Goal: Book appointment/travel/reservation

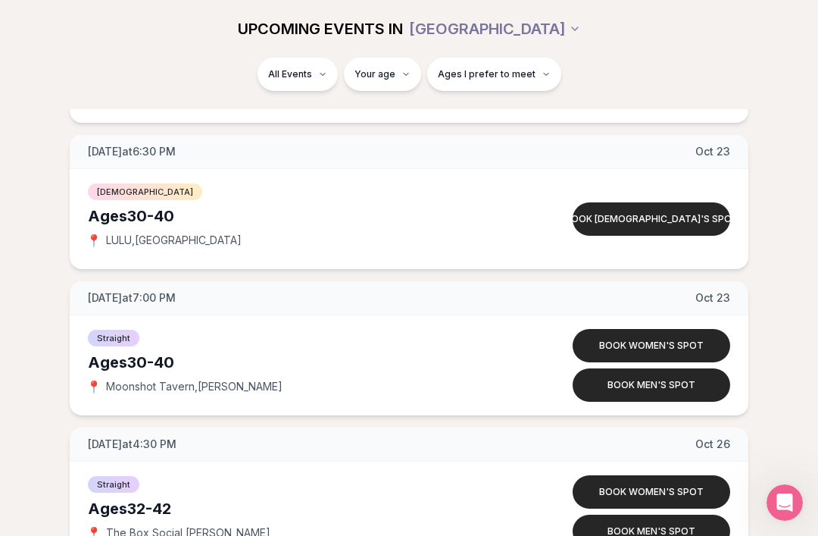
scroll to position [8368, 0]
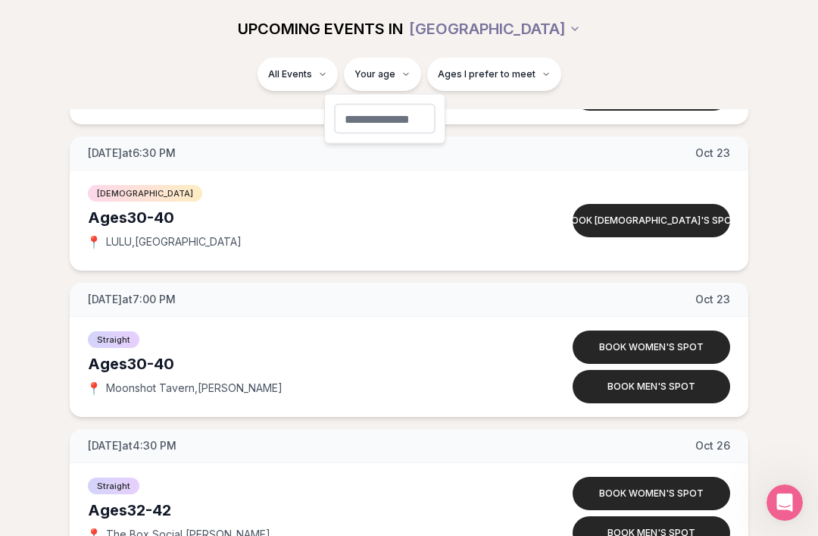
type input "**"
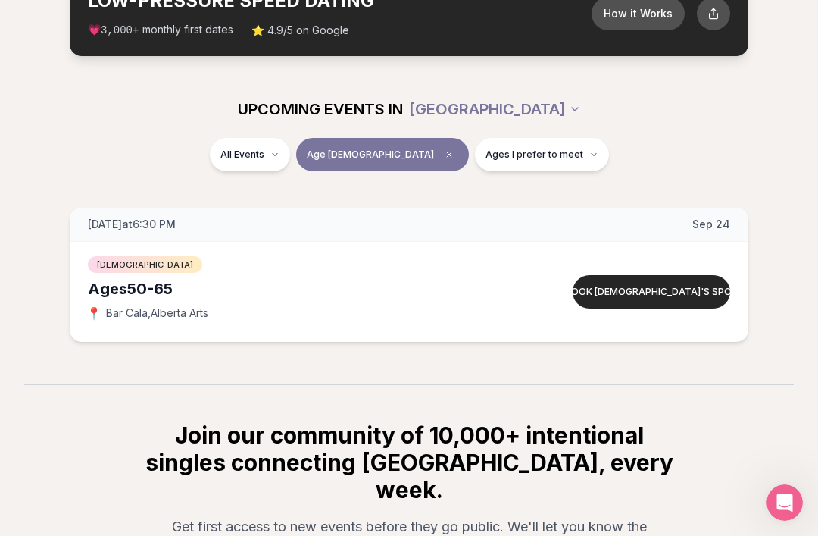
scroll to position [102, 0]
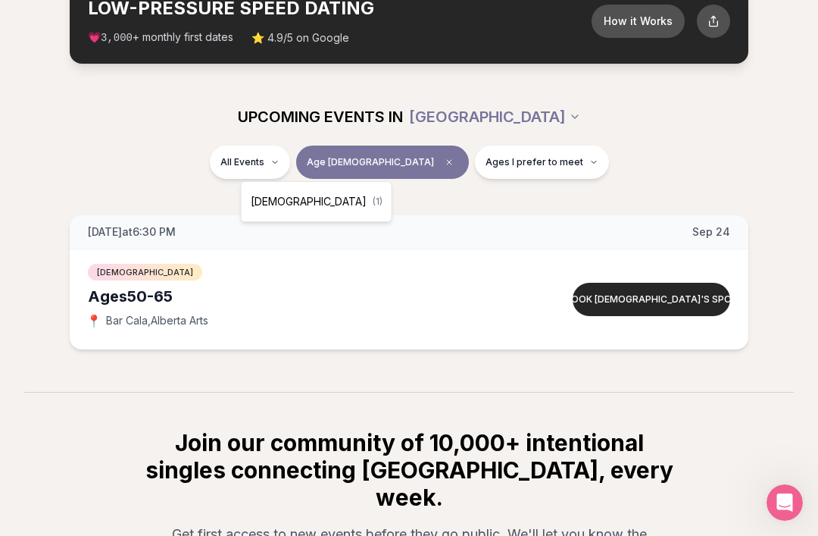
click at [403, 159] on html "Back to home luvvly LOW-PRESSURE SPEED DATING How it Works 💗 3,000 + monthly fi…" at bounding box center [409, 334] width 818 height 872
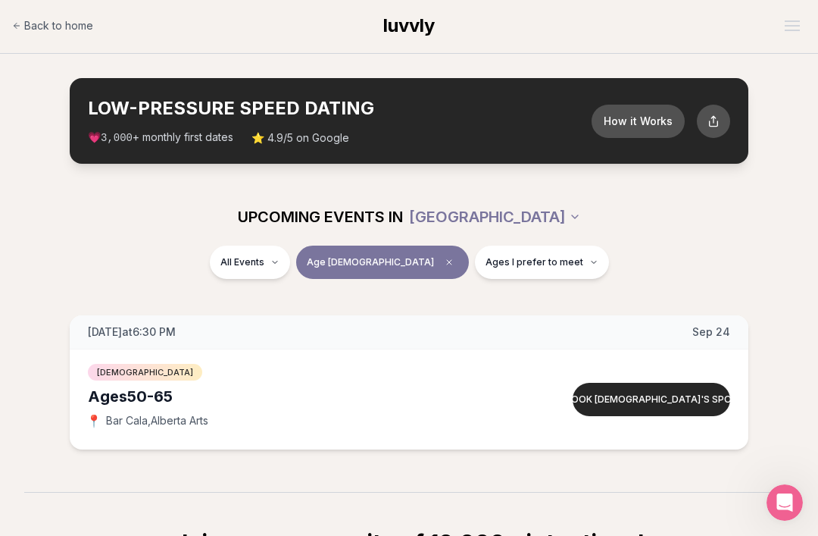
scroll to position [0, 0]
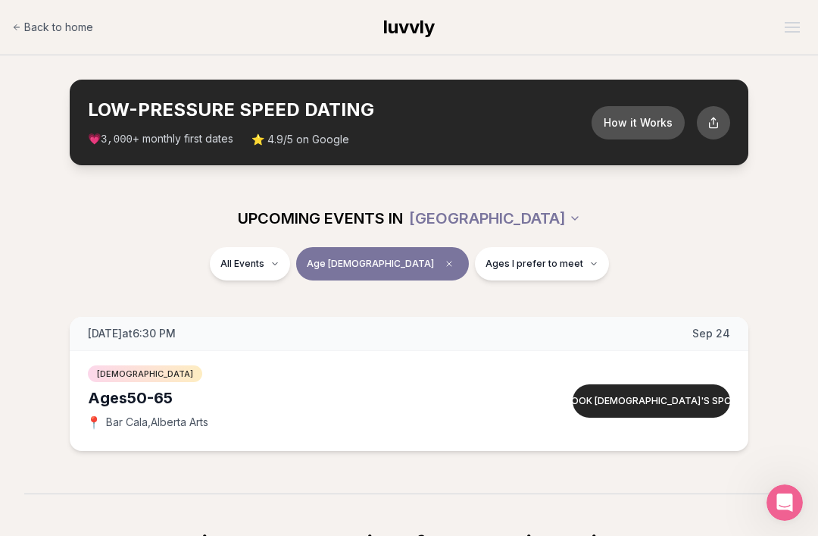
click at [440, 261] on span "Clear age" at bounding box center [449, 264] width 18 height 18
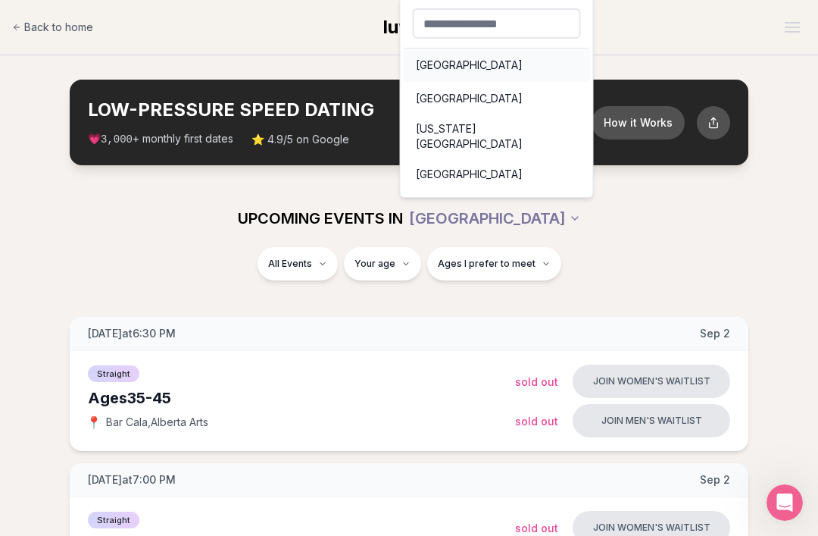
click at [421, 70] on div "[GEOGRAPHIC_DATA]" at bounding box center [497, 64] width 186 height 33
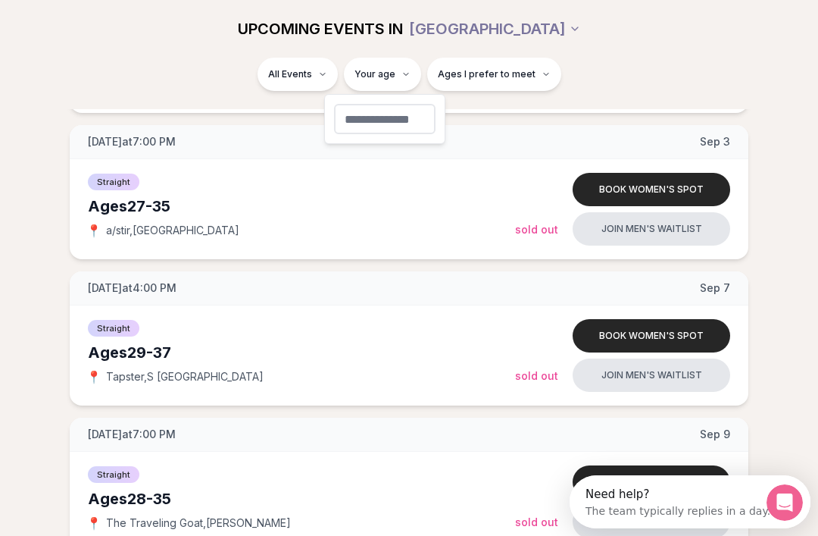
scroll to position [337, 0]
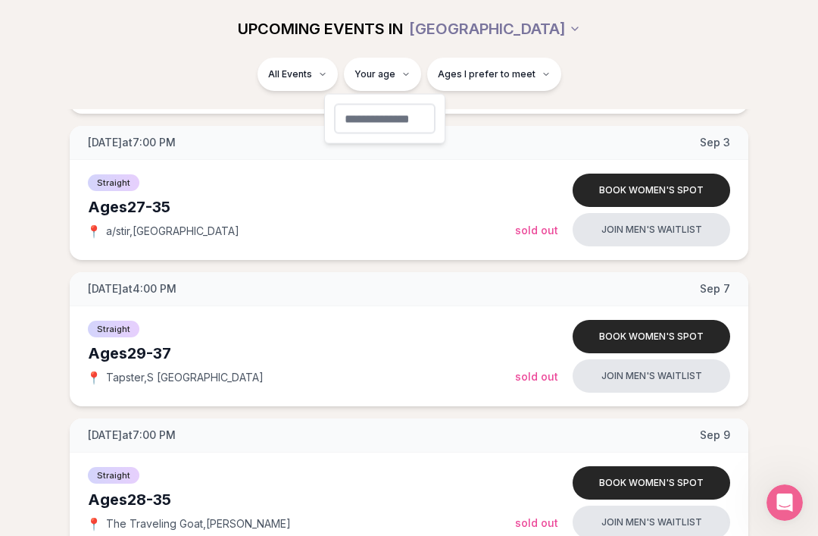
type input "**"
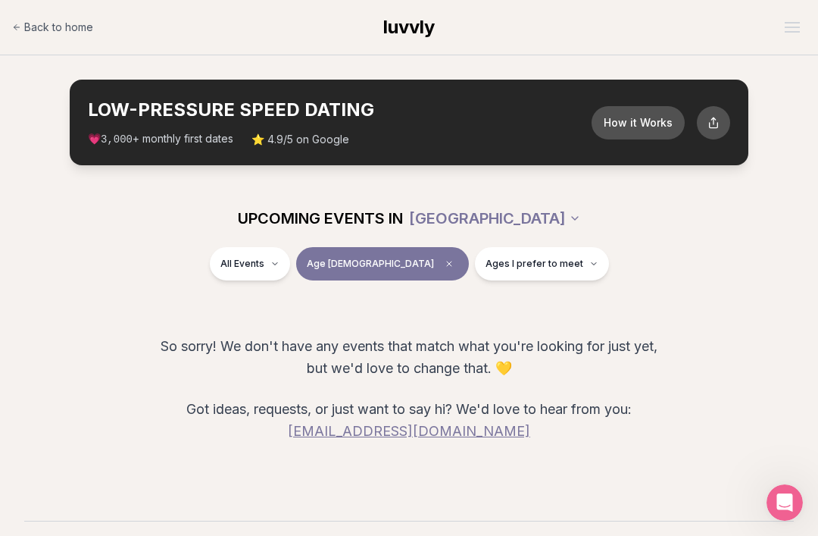
click at [25, 33] on span "Back to home" at bounding box center [58, 27] width 69 height 15
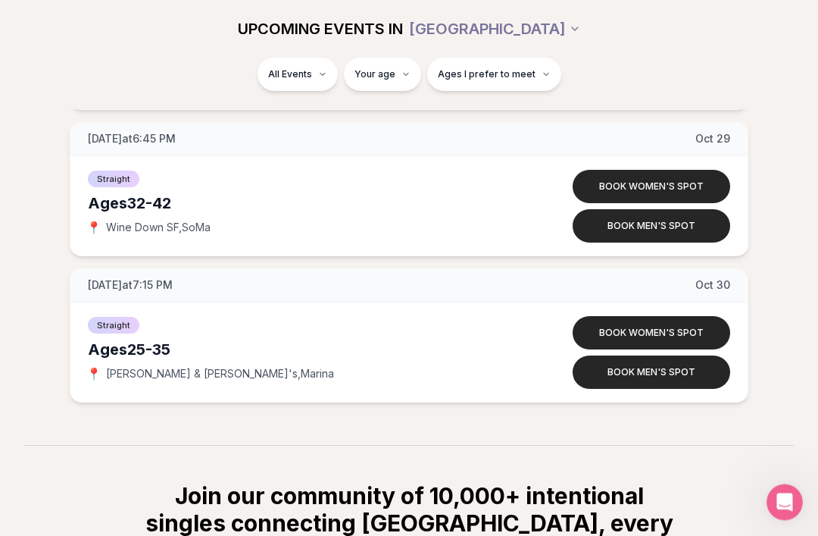
scroll to position [3850, 0]
